Goal: Transaction & Acquisition: Obtain resource

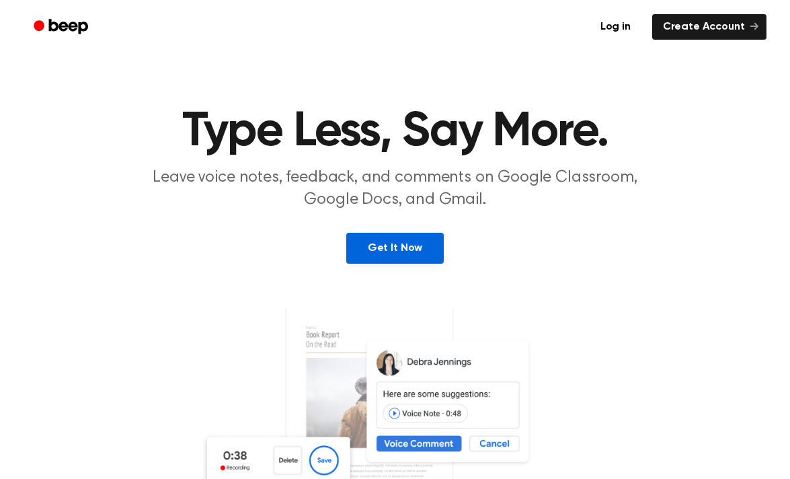
click at [365, 251] on link "Get It Now" at bounding box center [394, 248] width 97 height 31
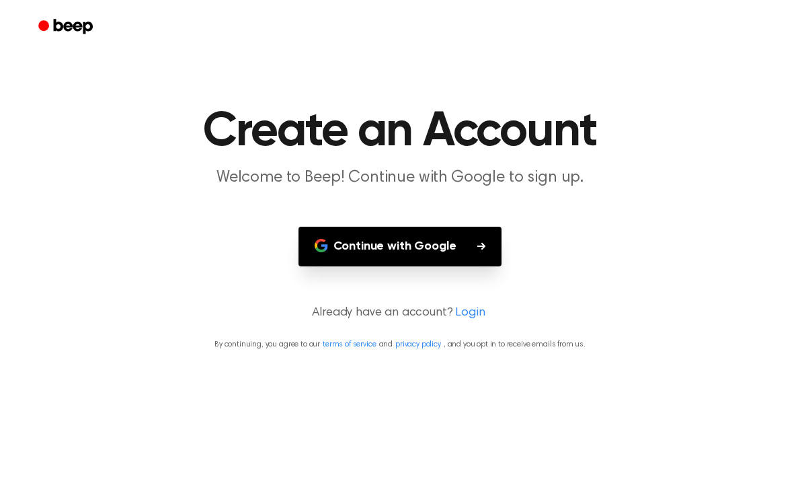
click at [365, 251] on button "Continue with Google" at bounding box center [401, 247] width 204 height 40
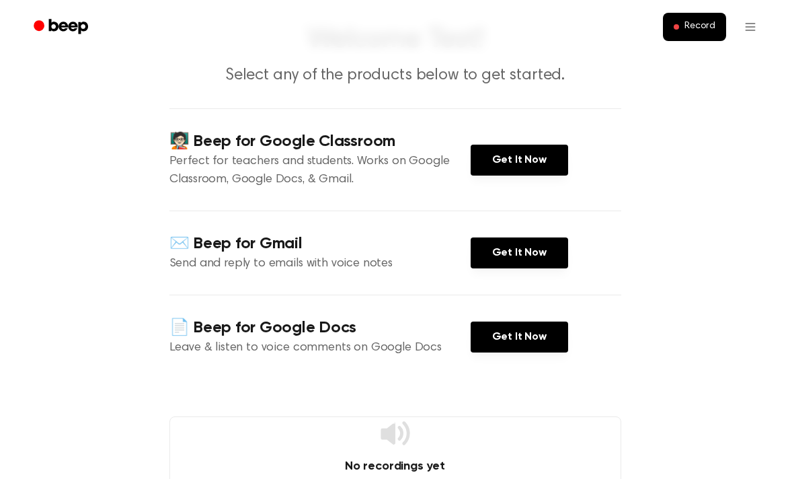
scroll to position [81, 0]
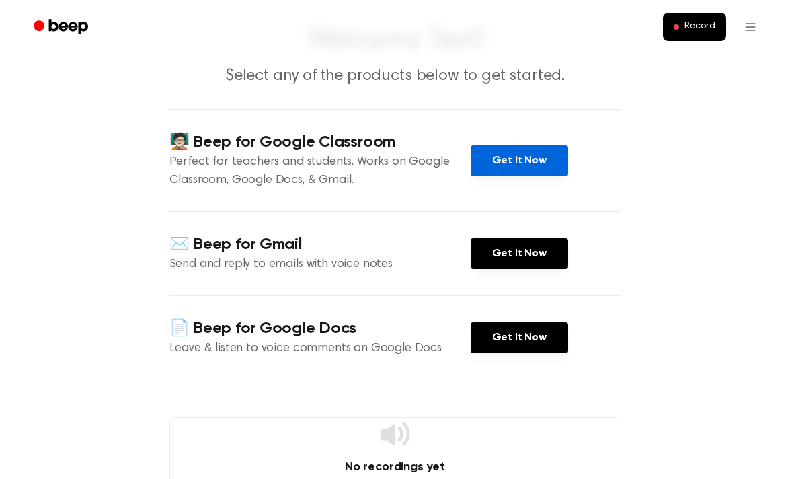
click at [496, 159] on link "Get It Now" at bounding box center [519, 160] width 97 height 31
click at [518, 161] on link "Get It Now" at bounding box center [519, 160] width 97 height 31
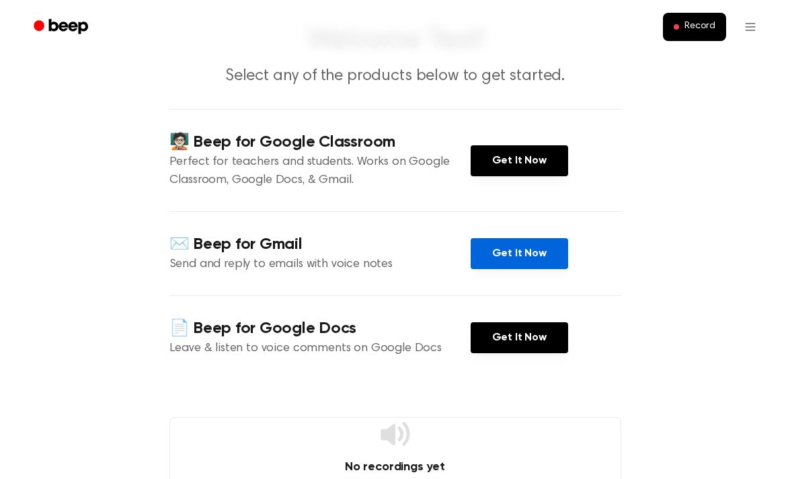
click at [523, 260] on link "Get It Now" at bounding box center [519, 253] width 97 height 31
click at [501, 317] on div "📄 Beep for Google Docs Leave & listen to voice comments on Google Docs Get It N…" at bounding box center [395, 337] width 452 height 84
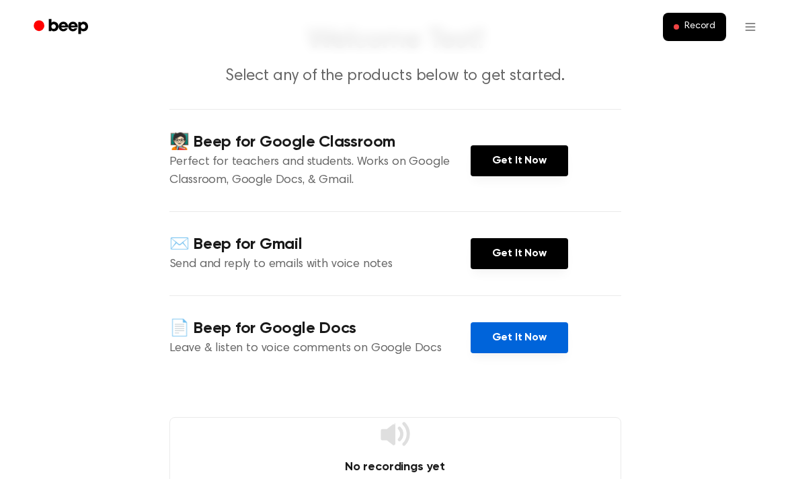
click at [512, 323] on link "Get It Now" at bounding box center [519, 337] width 97 height 31
